Goal: Information Seeking & Learning: Learn about a topic

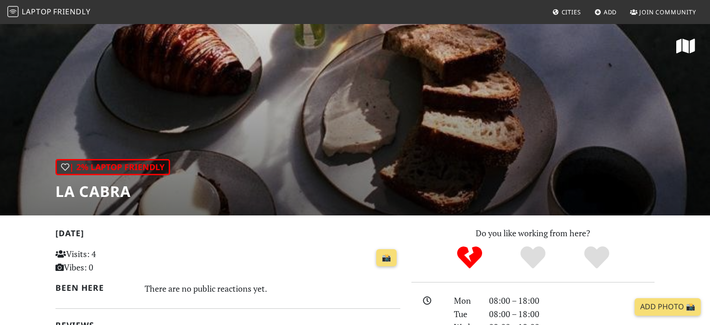
click at [567, 15] on span "Cities" at bounding box center [570, 12] width 19 height 8
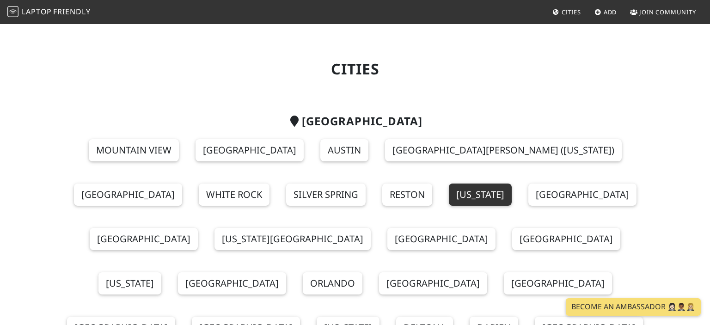
click at [449, 193] on link "[US_STATE]" at bounding box center [480, 194] width 63 height 22
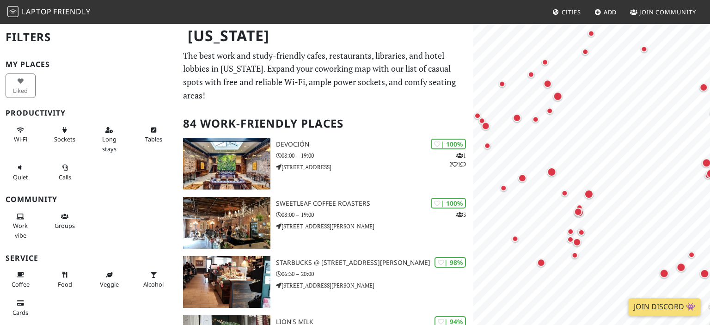
click at [605, 250] on body "Laptop Friendly Cities Add Join Community New York Filters My Places Liked Prod…" at bounding box center [355, 162] width 710 height 325
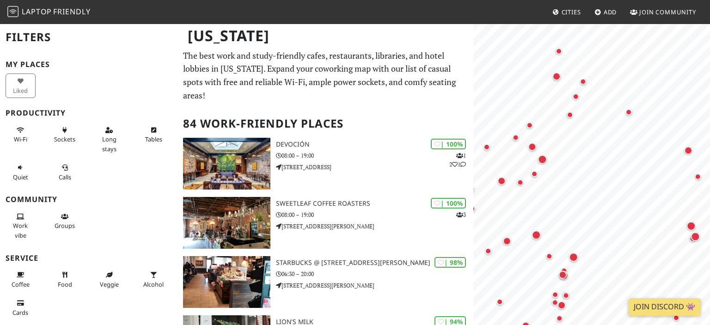
drag, startPoint x: 627, startPoint y: 121, endPoint x: 633, endPoint y: 108, distance: 14.1
click at [633, 108] on div "Map marker" at bounding box center [628, 111] width 11 height 11
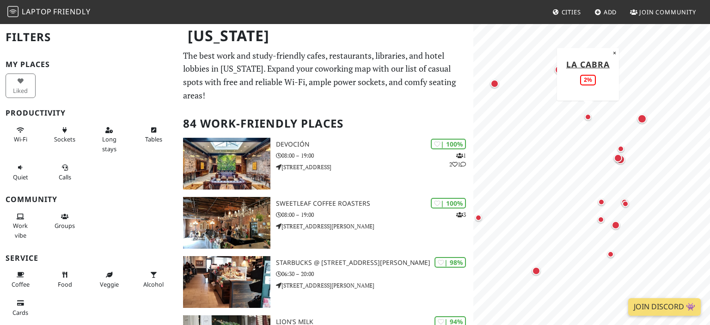
click at [585, 116] on div "Map marker" at bounding box center [588, 117] width 6 height 6
click at [640, 120] on div "Map marker" at bounding box center [641, 118] width 9 height 9
click at [494, 88] on div "Map marker" at bounding box center [494, 84] width 12 height 12
click at [30, 275] on button "Coffee" at bounding box center [21, 279] width 30 height 24
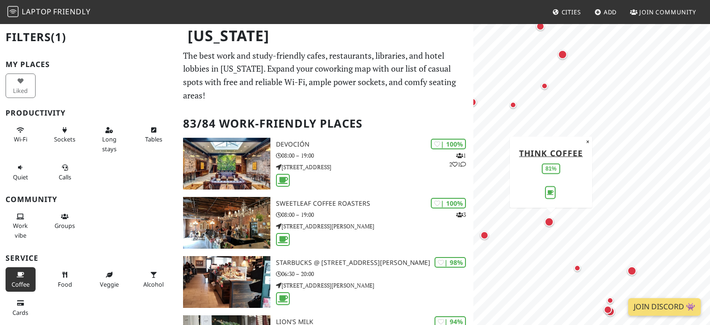
click at [548, 223] on div "Map marker" at bounding box center [548, 221] width 9 height 9
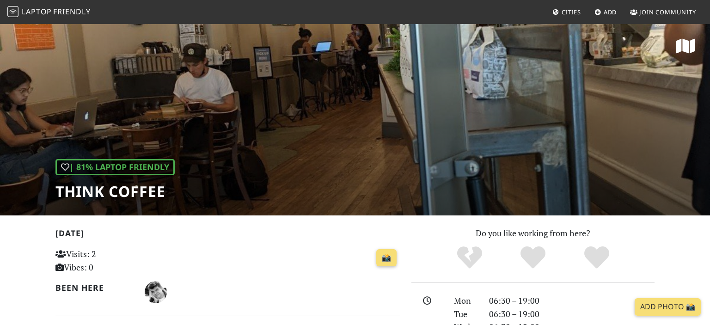
click at [687, 49] on icon at bounding box center [685, 46] width 19 height 17
